Goal: Task Accomplishment & Management: Manage account settings

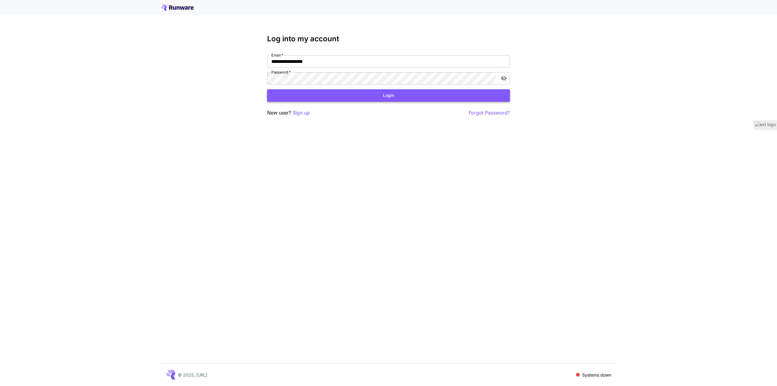
click at [354, 94] on button "Login" at bounding box center [388, 95] width 243 height 12
type input "**********"
click at [297, 183] on div "**********" at bounding box center [388, 193] width 777 height 386
click at [580, 262] on div "**********" at bounding box center [388, 193] width 777 height 386
